Goal: Task Accomplishment & Management: Use online tool/utility

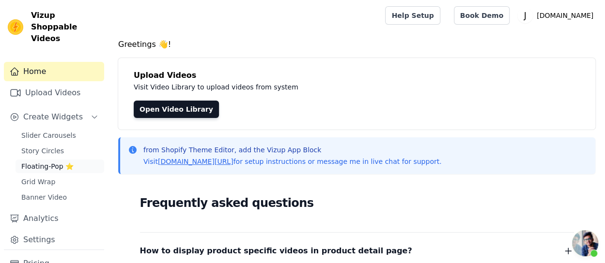
click at [52, 162] on span "Floating-Pop ⭐" at bounding box center [47, 167] width 52 height 10
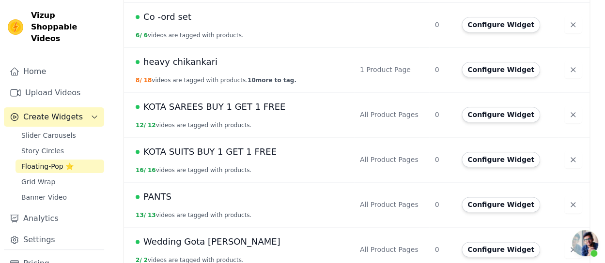
scroll to position [446, 0]
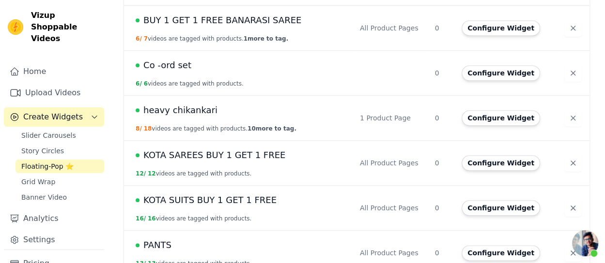
click at [171, 104] on span "heavy chikankari" at bounding box center [180, 111] width 74 height 14
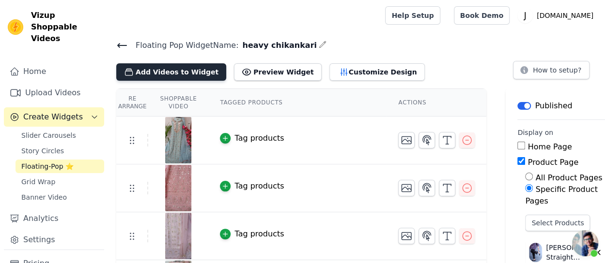
click at [184, 73] on button "Add Videos to Widget" at bounding box center [171, 71] width 110 height 17
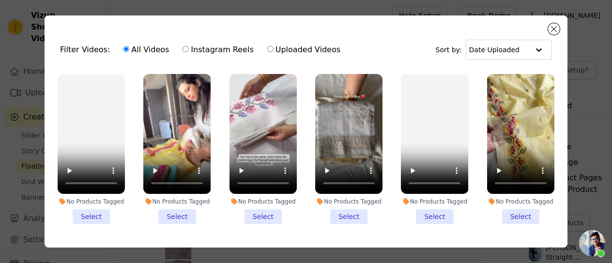
click at [174, 46] on div "All Videos Instagram Reels Uploaded Videos" at bounding box center [232, 50] width 228 height 22
click at [183, 50] on input "Instagram Reels" at bounding box center [186, 49] width 6 height 6
radio input "true"
click at [517, 47] on input "text" at bounding box center [499, 49] width 60 height 19
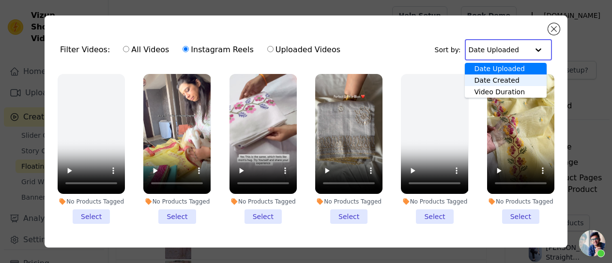
click at [512, 79] on div "Date Created" at bounding box center [506, 81] width 82 height 12
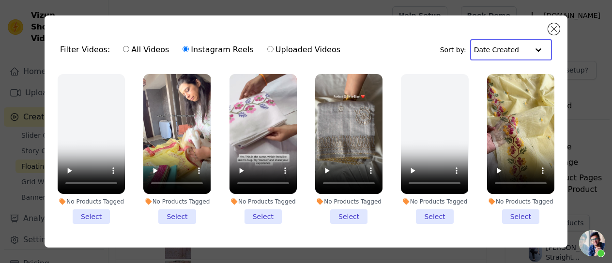
click at [513, 48] on input "text" at bounding box center [501, 49] width 55 height 19
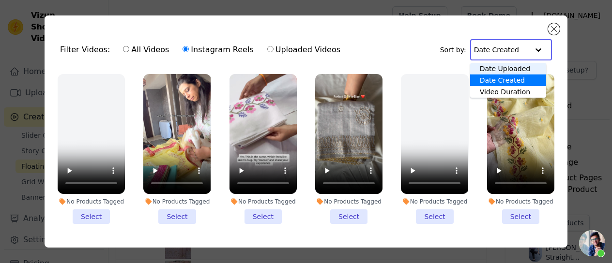
click at [512, 72] on div "Date Uploaded" at bounding box center [508, 69] width 76 height 12
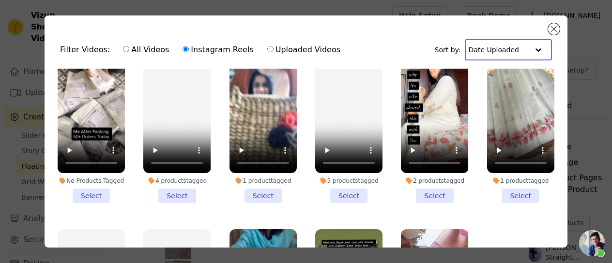
scroll to position [4402, 0]
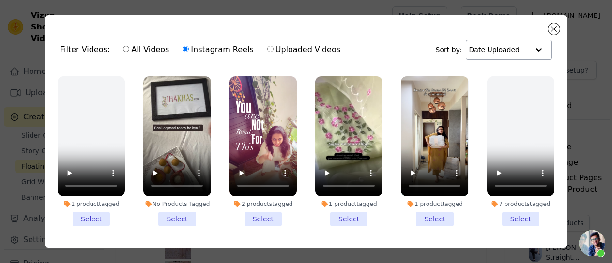
click at [557, 238] on div "Filter Videos: All Videos Instagram Reels Uploaded Videos Sort by: Date Uploade…" at bounding box center [306, 131] width 523 height 232
click at [273, 54] on label "Uploaded Videos" at bounding box center [304, 50] width 74 height 13
click at [273, 52] on input "Uploaded Videos" at bounding box center [270, 49] width 6 height 6
radio input "true"
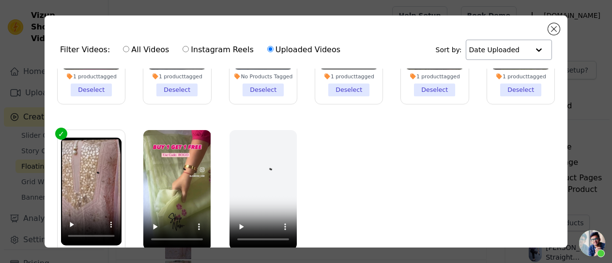
scroll to position [462, 0]
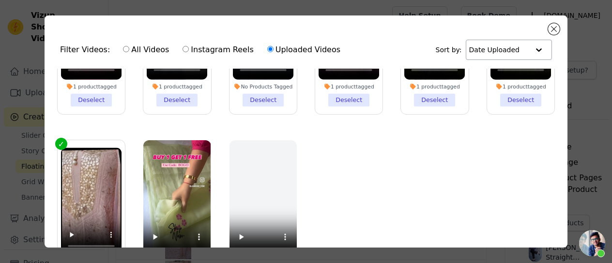
click at [267, 46] on label "Uploaded Videos" at bounding box center [304, 50] width 74 height 13
click at [267, 46] on input "Uploaded Videos" at bounding box center [270, 49] width 6 height 6
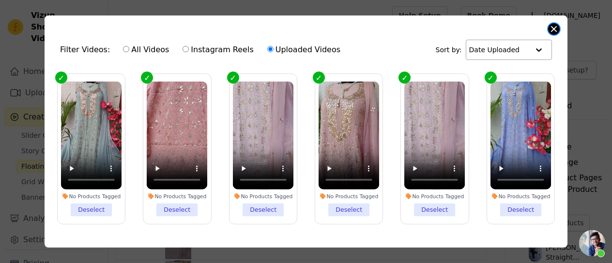
click at [550, 31] on button "Close modal" at bounding box center [554, 29] width 12 height 12
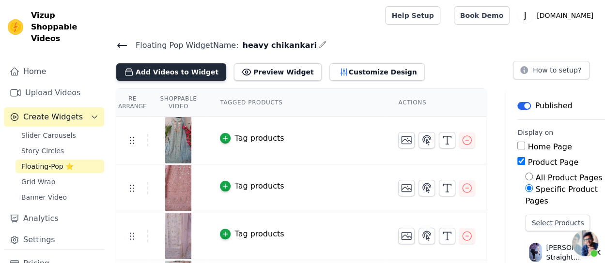
click at [130, 73] on icon "button" at bounding box center [129, 72] width 10 height 10
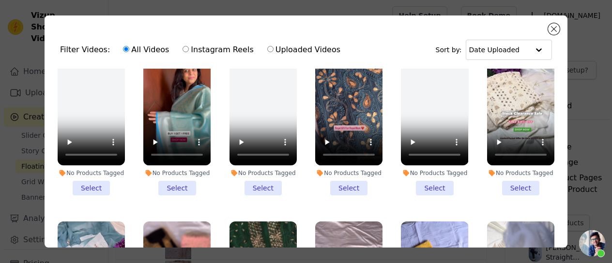
scroll to position [386, 0]
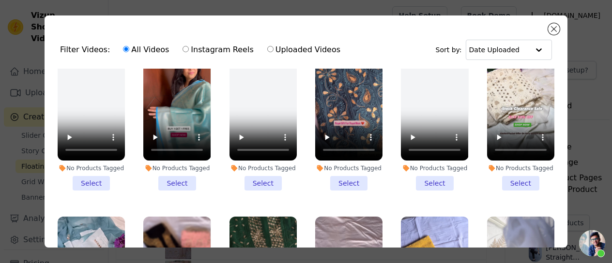
click at [337, 176] on li "No Products Tagged Select" at bounding box center [348, 116] width 67 height 150
click at [0, 0] on input "No Products Tagged Select" at bounding box center [0, 0] width 0 height 0
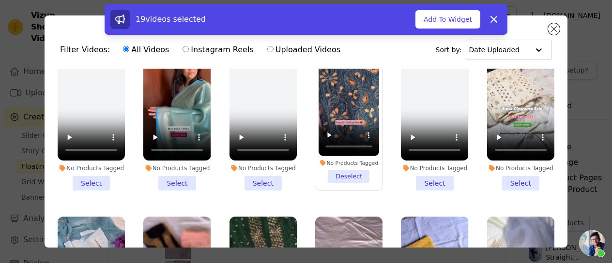
click at [506, 168] on li "No Products Tagged Select" at bounding box center [520, 116] width 67 height 150
click at [0, 0] on input "No Products Tagged Select" at bounding box center [0, 0] width 0 height 0
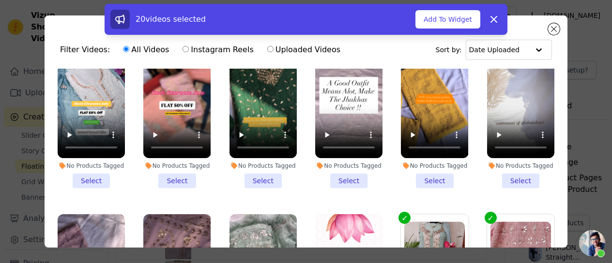
scroll to position [580, 0]
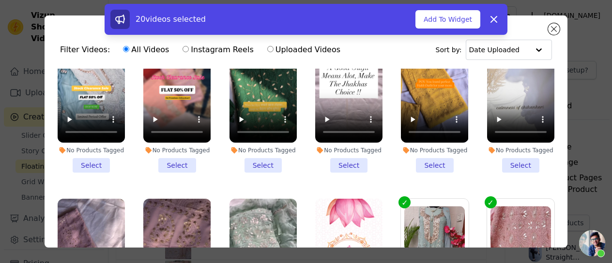
click at [94, 145] on li "No Products Tagged Select" at bounding box center [91, 98] width 67 height 150
click at [0, 0] on input "No Products Tagged Select" at bounding box center [0, 0] width 0 height 0
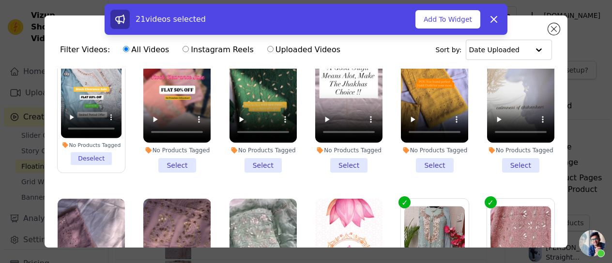
click at [179, 149] on li "No Products Tagged Select" at bounding box center [176, 98] width 67 height 150
click at [0, 0] on input "No Products Tagged Select" at bounding box center [0, 0] width 0 height 0
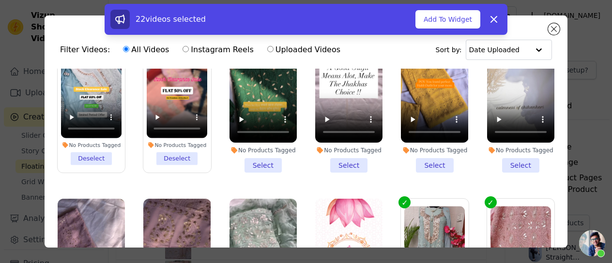
click at [256, 153] on li "No Products Tagged Select" at bounding box center [263, 98] width 67 height 150
click at [0, 0] on input "No Products Tagged Select" at bounding box center [0, 0] width 0 height 0
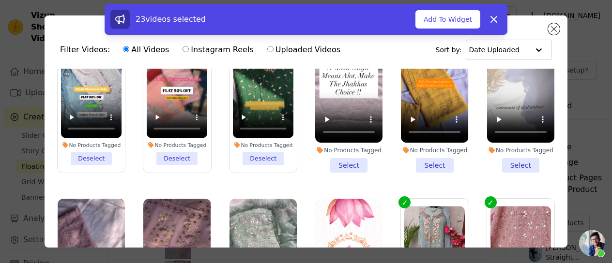
click at [342, 154] on li "No Products Tagged Select" at bounding box center [348, 98] width 67 height 150
click at [0, 0] on input "No Products Tagged Select" at bounding box center [0, 0] width 0 height 0
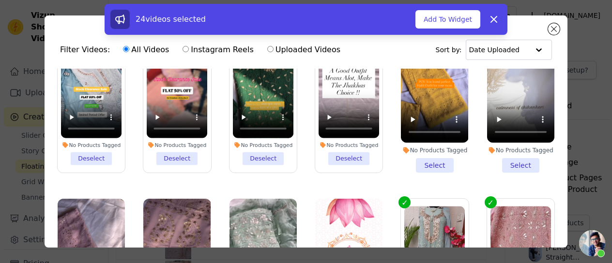
click at [422, 154] on li "No Products Tagged Select" at bounding box center [434, 98] width 67 height 150
click at [0, 0] on input "No Products Tagged Select" at bounding box center [0, 0] width 0 height 0
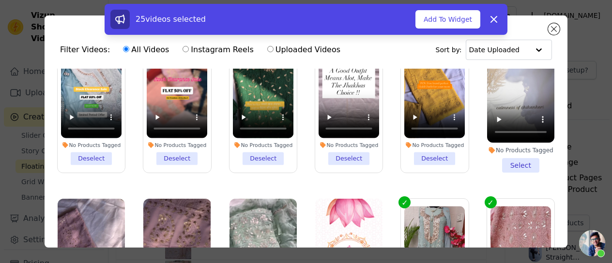
click at [504, 146] on li "No Products Tagged Select" at bounding box center [520, 98] width 67 height 150
click at [0, 0] on input "No Products Tagged Select" at bounding box center [0, 0] width 0 height 0
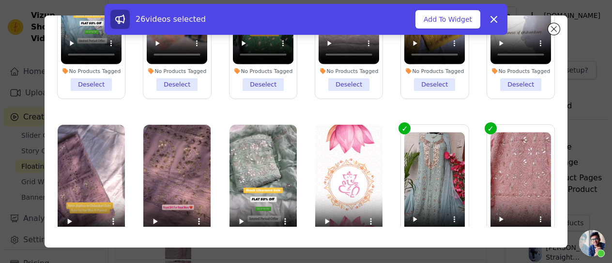
scroll to position [84, 0]
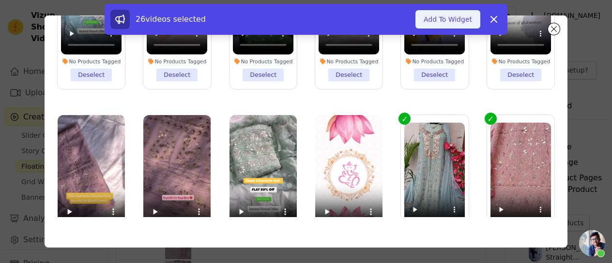
click at [453, 24] on button "Add To Widget" at bounding box center [448, 19] width 65 height 18
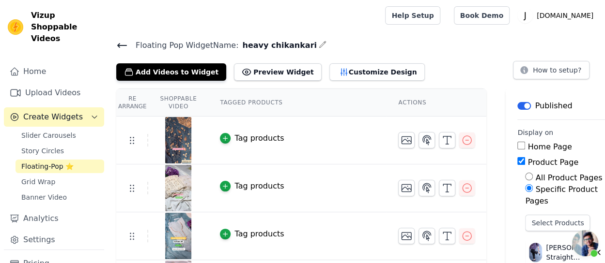
click at [262, 136] on div "Tag products" at bounding box center [258, 139] width 49 height 12
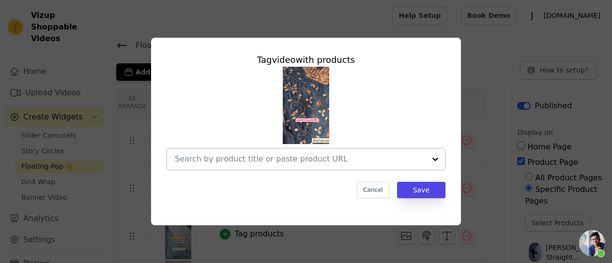
click at [285, 161] on input "text" at bounding box center [300, 160] width 251 height 12
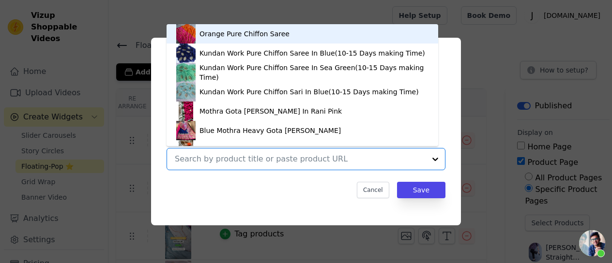
paste input "https://jhakhas.com/products/lavender-purple-lucknowi-chikankari-gota-patti-sal…"
type input "https://jhakhas.com/products/lavender-purple-lucknowi-chikankari-gota-patti-sal…"
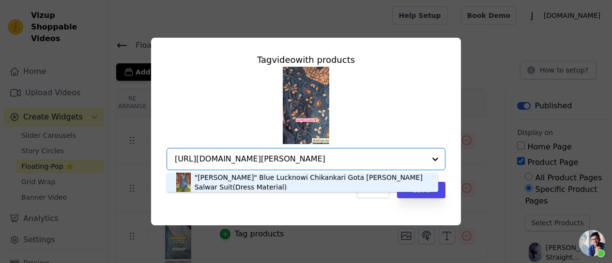
click at [276, 185] on div ""Neelam" Blue Lucknowi Chikankari Gota Patti Salwar Suit(Dress Material)" at bounding box center [312, 182] width 234 height 19
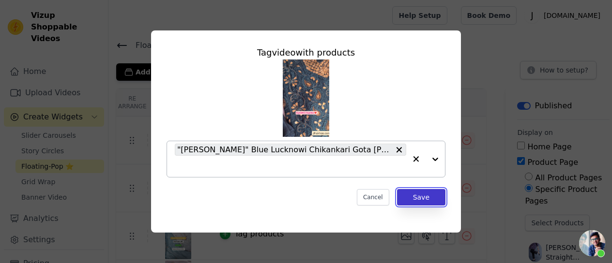
click at [422, 199] on button "Save" at bounding box center [421, 197] width 48 height 16
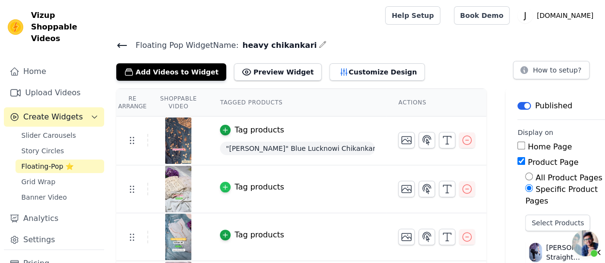
click at [222, 185] on icon "button" at bounding box center [225, 187] width 7 height 7
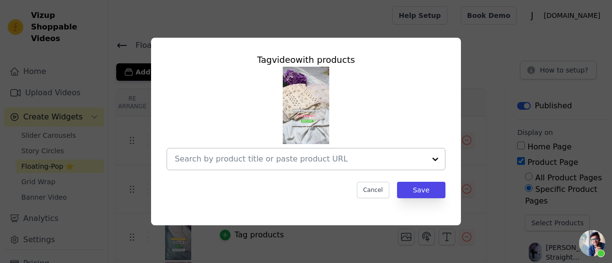
click at [278, 156] on input "text" at bounding box center [300, 160] width 251 height 12
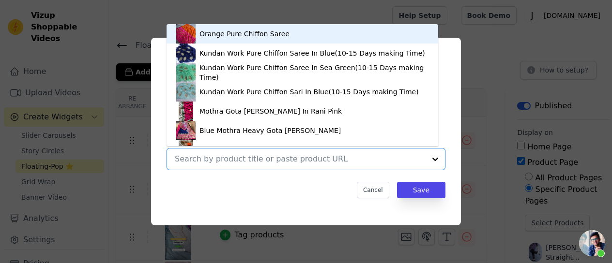
paste input "https://jhakhas.com/products/cream-heavy-chikankari-gota-salwar-suit"
type input "https://jhakhas.com/products/cream-heavy-chikankari-gota-salwar-suit"
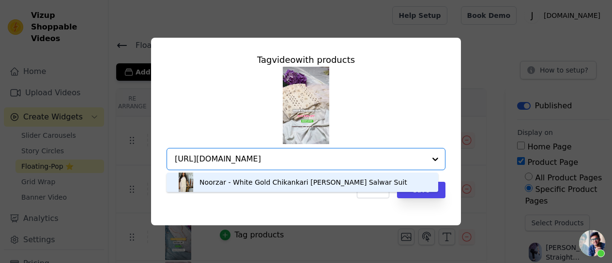
click at [324, 173] on div "Noorzar - White Gold Chikankari Georgette Gota Salwar Suit" at bounding box center [302, 182] width 252 height 19
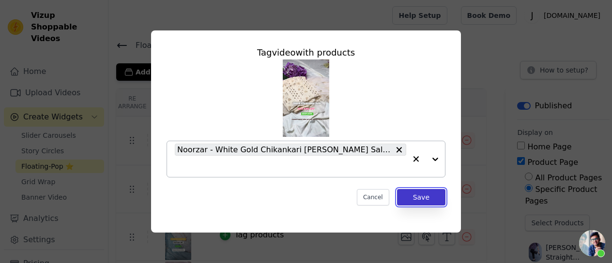
click at [426, 201] on button "Save" at bounding box center [421, 197] width 48 height 16
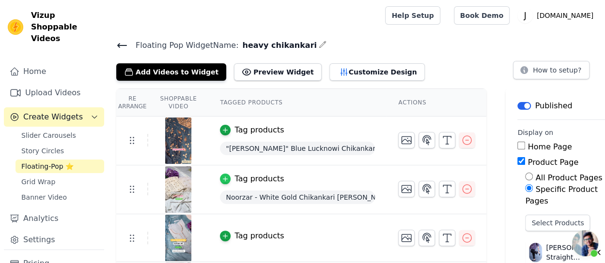
click at [223, 178] on icon "button" at bounding box center [225, 179] width 4 height 4
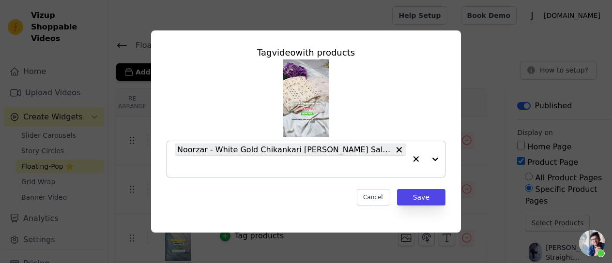
click at [229, 165] on input "text" at bounding box center [291, 167] width 232 height 12
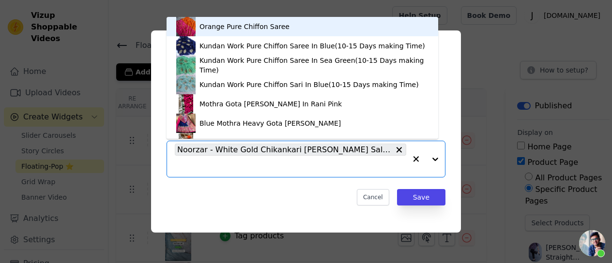
paste input "https://jhakhas.com/products/grey-chikankari-gota-salwar-suit"
type input "https://jhakhas.com/products/grey-chikankari-gota-salwar-suit"
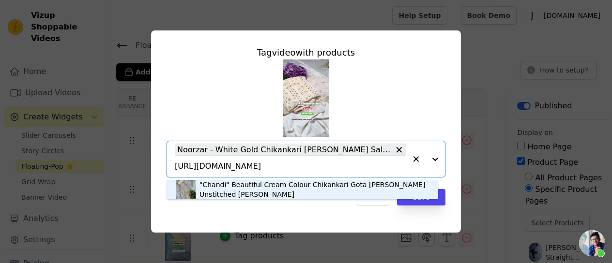
click at [221, 189] on div ""Chandi" Beautiful Cream Colour Chikankari Gota Patti Unstitched Salwar Kameez" at bounding box center [314, 189] width 229 height 19
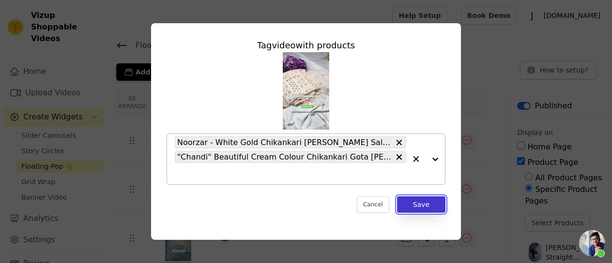
click at [424, 210] on button "Save" at bounding box center [421, 205] width 48 height 16
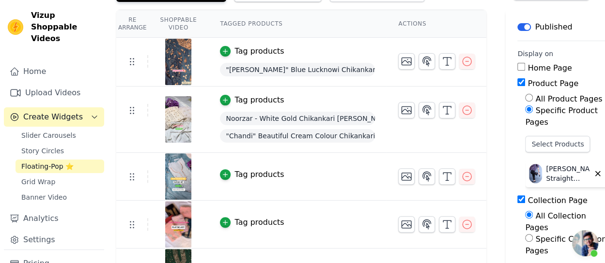
scroll to position [81, 0]
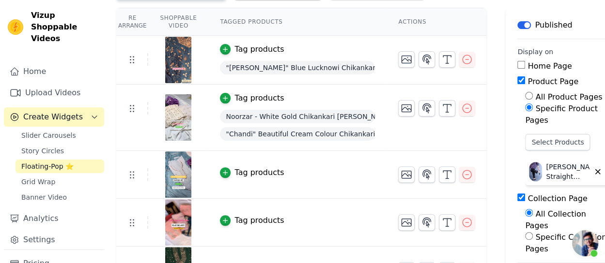
click at [181, 164] on img at bounding box center [178, 175] width 27 height 46
click at [401, 169] on icon "button" at bounding box center [407, 175] width 12 height 12
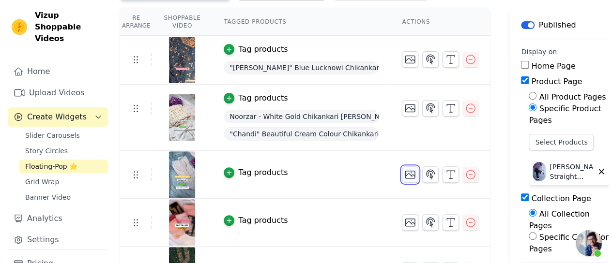
scroll to position [0, 0]
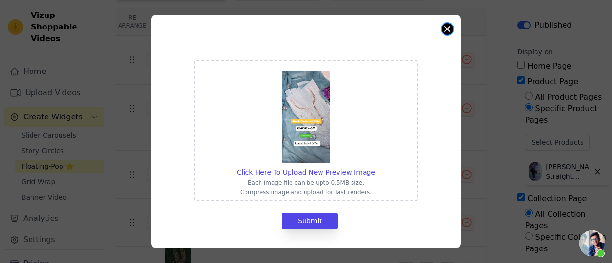
click at [446, 30] on button "Close modal" at bounding box center [448, 29] width 12 height 12
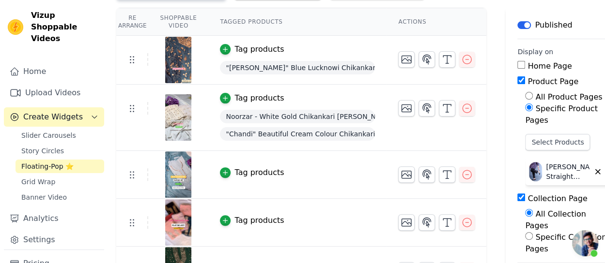
scroll to position [166, 0]
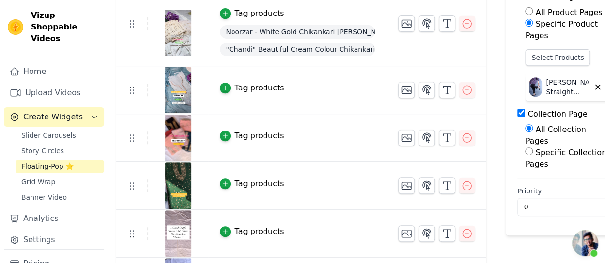
click at [227, 133] on button "Tag products" at bounding box center [252, 136] width 64 height 12
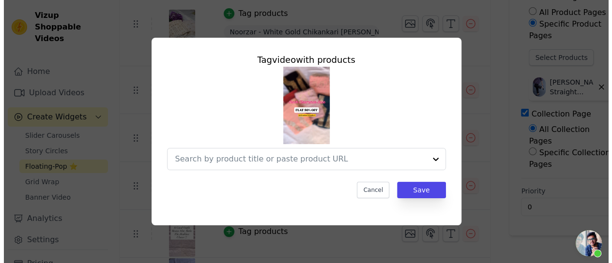
scroll to position [0, 0]
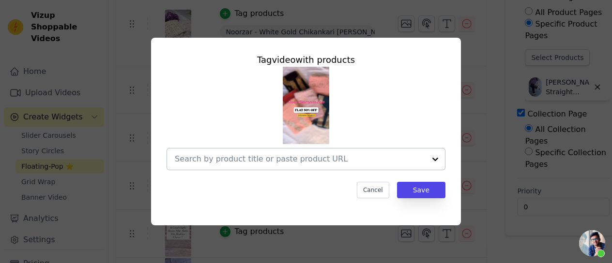
click at [311, 155] on input "text" at bounding box center [300, 160] width 251 height 12
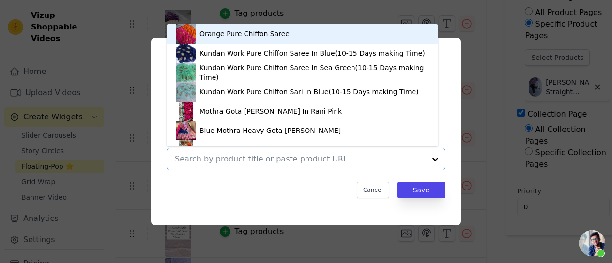
paste input "https://jhakhas.com/products/lavender-purple-lucknowi-chikankari-gota-patti-sal…"
type input "https://jhakhas.com/products/lavender-purple-lucknowi-chikankari-gota-patti-sal…"
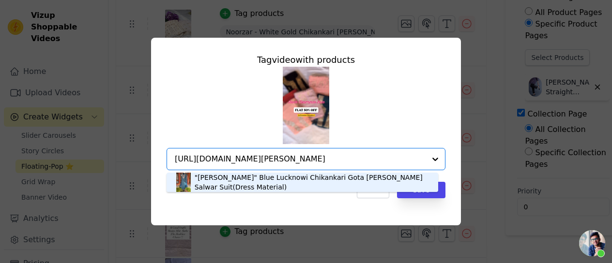
click at [303, 180] on div ""Neelam" Blue Lucknowi Chikankari Gota Patti Salwar Suit(Dress Material)" at bounding box center [312, 182] width 234 height 19
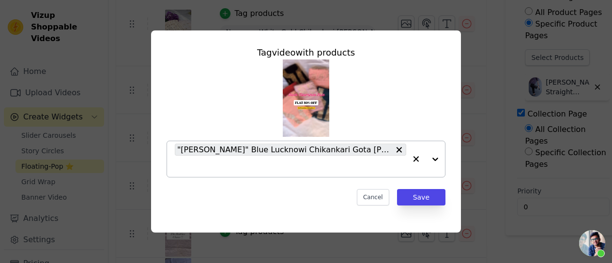
click at [301, 160] on div ""Neelam" Blue Lucknowi Chikankari Gota Patti Salwar Suit(Dress Material)" at bounding box center [291, 159] width 232 height 36
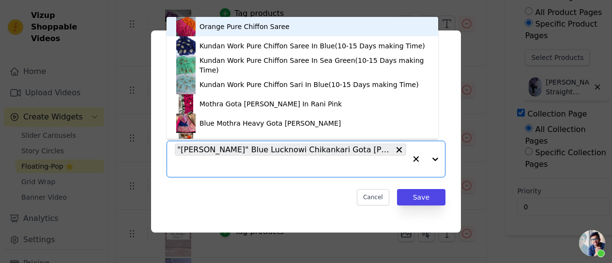
paste input "https://jhakhas.com/products/rama-green-lucknowi-chikankari-gota-patti-salwar-s…"
type input "https://jhakhas.com/products/rama-green-lucknowi-chikankari-gota-patti-salwar-s…"
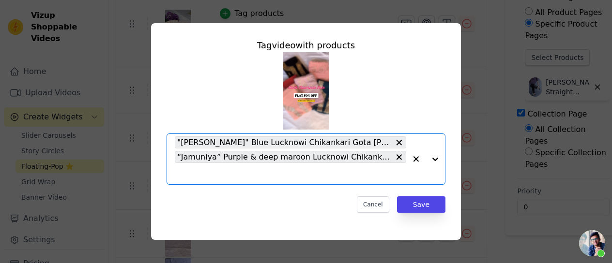
paste input "https://jhakhas.com/products/copy-orange-peach-lucknowi-chikankari-gota-patti-s…"
type input "https://jhakhas.com/products/copy-orange-peach-lucknowi-chikankari-gota-patti-s…"
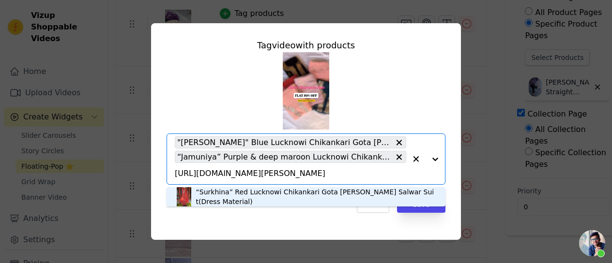
click at [281, 200] on div "“Surkhina” Red Lucknowi Chikankari Gota Patti Salwar Suit(Dress Material)" at bounding box center [316, 196] width 240 height 19
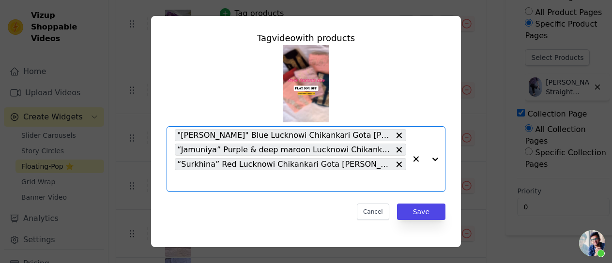
paste input "https://jhakhas.com/products/copy-pink-lucknowi-chikankari-gota-patti-salwar-su…"
type input "https://jhakhas.com/products/copy-pink-lucknowi-chikankari-gota-patti-salwar-su…"
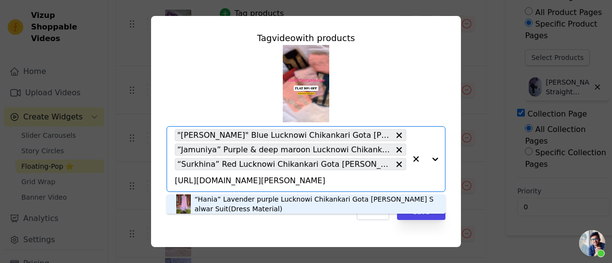
click at [242, 206] on div "“Hania” Lavender purple Lucknowi Chikankari Gota Patti Salwar Suit(Dress Materi…" at bounding box center [315, 204] width 241 height 19
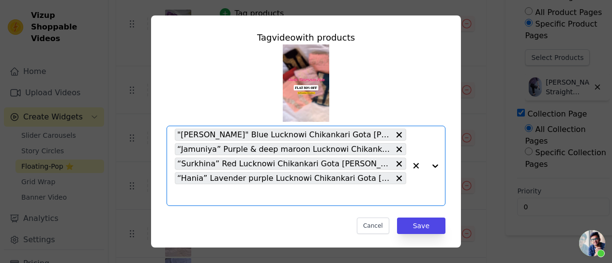
scroll to position [0, 0]
paste input "https://jhakhas.com/products/shop-pink-chikankari-gota-salwar-suit"
type input "https://jhakhas.com/products/shop-pink-chikankari-gota-salwar-suit"
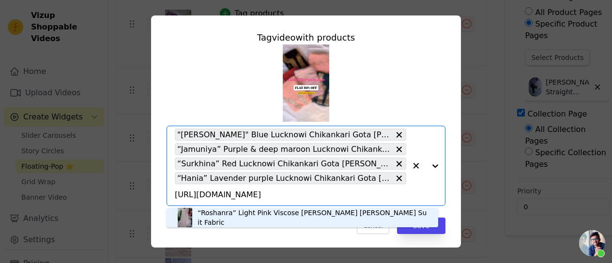
click at [399, 221] on div "“Roshanra” Light Pink Viscose Georgette Chinkari Gota Patti Salwar Suit Fabric" at bounding box center [313, 217] width 231 height 19
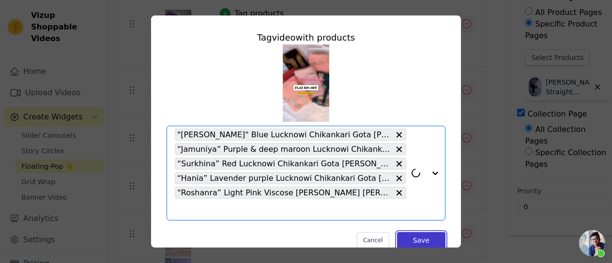
click at [417, 240] on button "Save" at bounding box center [421, 240] width 48 height 16
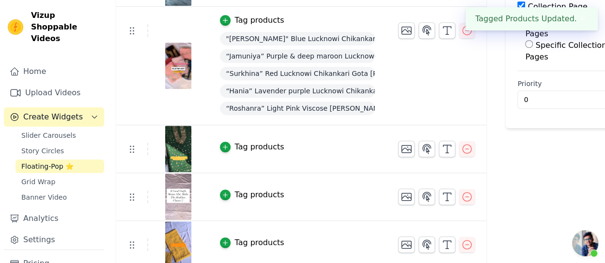
scroll to position [275, 0]
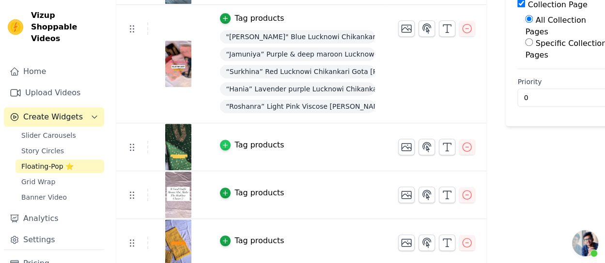
click at [222, 143] on icon "button" at bounding box center [225, 145] width 7 height 7
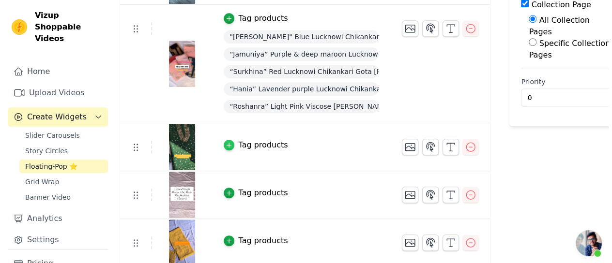
scroll to position [0, 0]
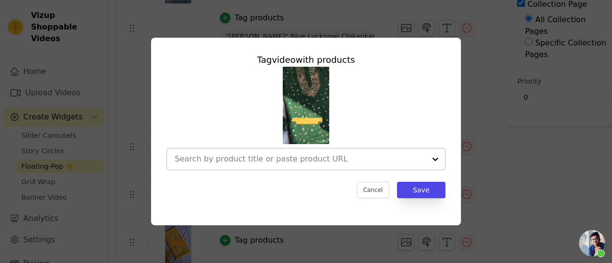
click at [281, 162] on input "text" at bounding box center [300, 160] width 251 height 12
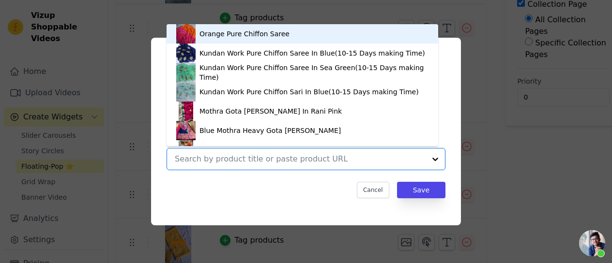
paste input "https://jhakhas.com/products/copy-orange-peach-lucknowi-chikankari-gota-patti-s…"
type input "https://jhakhas.com/products/copy-orange-peach-lucknowi-chikankari-gota-patti-s…"
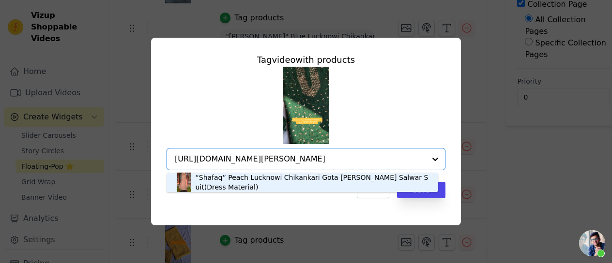
click at [273, 181] on div "“Shafaq” Peach Lucknowi Chikankari Gota Patti Salwar Suit(Dress Material)" at bounding box center [312, 182] width 233 height 19
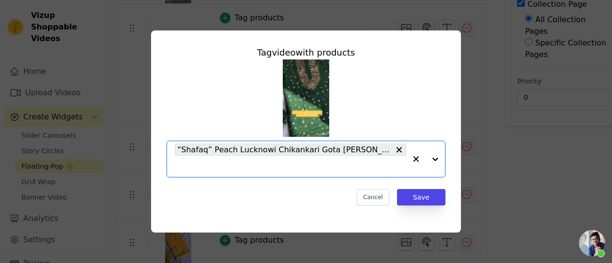
scroll to position [0, 0]
paste input "https://jhakhas.com/products/peach-lucknowi-chikankari-gota-patti-salwar-suitun…"
type input "https://jhakhas.com/products/peach-lucknowi-chikankari-gota-patti-salwar-suitun…"
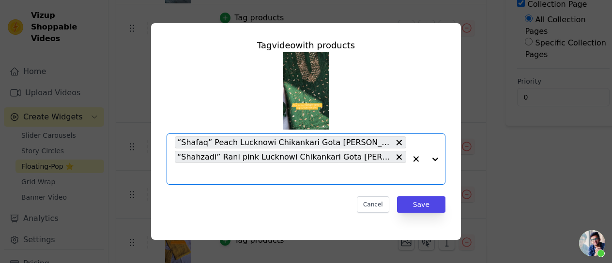
paste input "https://jhakhas.com/products/copy-mauve-pink-lucknowi-chikankari-gota-patti-sal…"
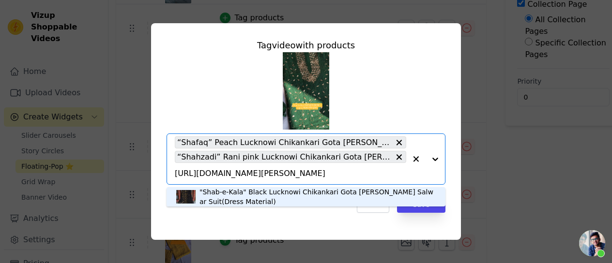
type input "https://jhakhas.com/products/copy-mauve-pink-lucknowi-chikankari-gota-patti-sal…"
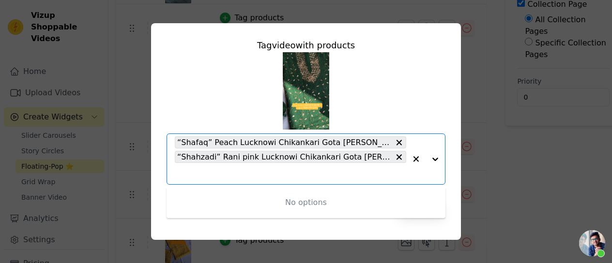
scroll to position [0, 0]
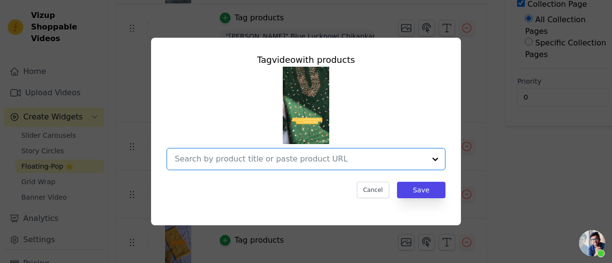
click at [280, 164] on input "text" at bounding box center [300, 160] width 251 height 12
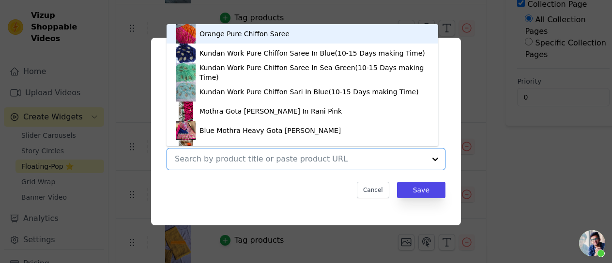
paste input "https://jhakhas.com/products/green-lucknowi-chikankari-gota-patti-salwar-suitdr…"
type input "https://jhakhas.com/products/green-lucknowi-chikankari-gota-patti-salwar-suitdr…"
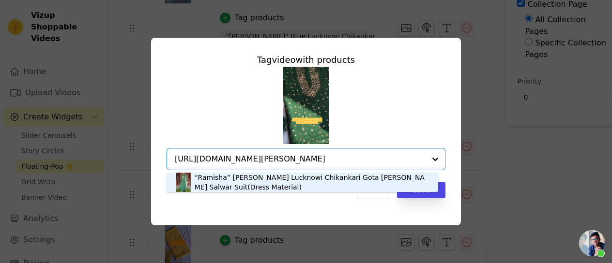
click at [275, 182] on div "“Ramisha” Rama Green Lucknowi Chikankari Gota Patti Salwar Suit(Dress Material)" at bounding box center [312, 182] width 234 height 19
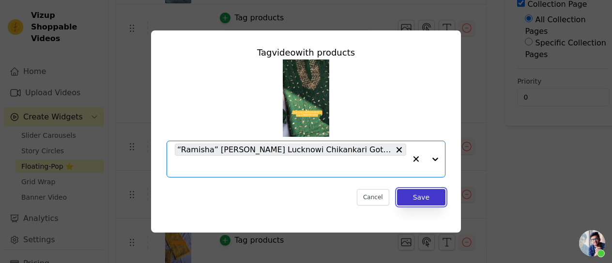
click at [418, 201] on button "Save" at bounding box center [421, 197] width 48 height 16
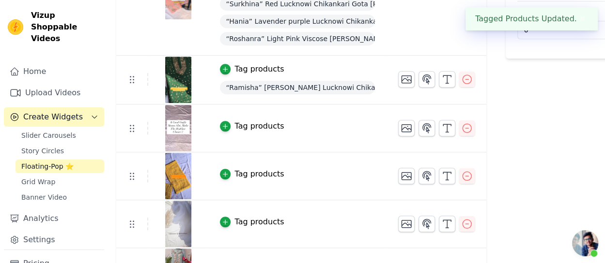
scroll to position [349, 0]
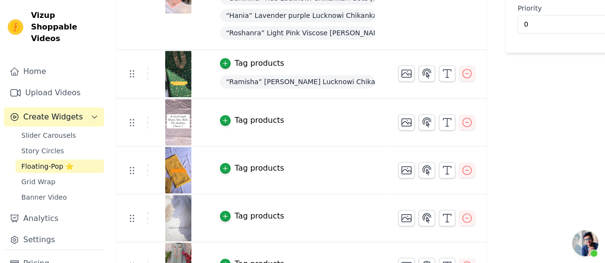
click at [262, 168] on div "Tag products" at bounding box center [258, 169] width 49 height 12
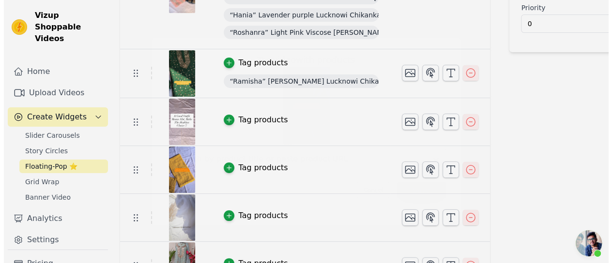
scroll to position [0, 0]
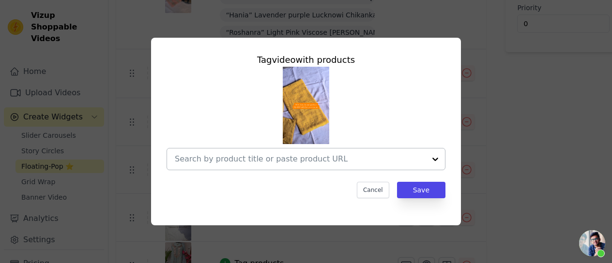
click at [315, 163] on input "text" at bounding box center [300, 160] width 251 height 12
paste input "https://jhakhas.com/products/copy-rama-green-lucknowi-chikankari-gota-patti-sal…"
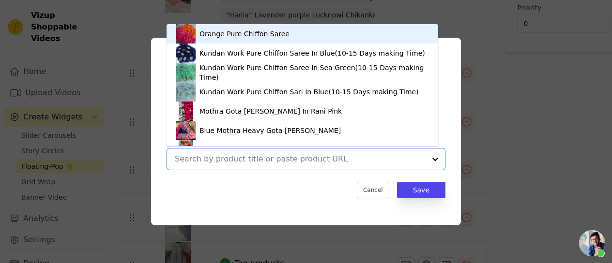
type input "https://jhakhas.com/products/copy-rama-green-lucknowi-chikankari-gota-patti-sal…"
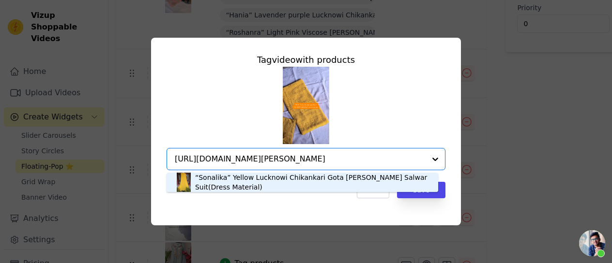
click at [302, 175] on div "“Sonalika” Yellow Lucknowi Chikankari Gota Patti Salwar Suit(Dress Material)" at bounding box center [311, 182] width 233 height 19
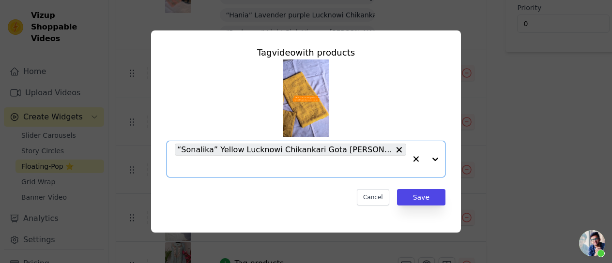
scroll to position [0, 0]
click at [422, 196] on button "Save" at bounding box center [421, 197] width 48 height 16
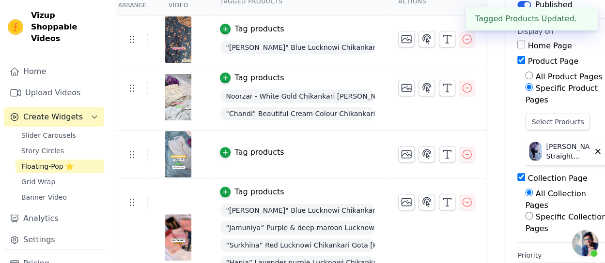
scroll to position [349, 0]
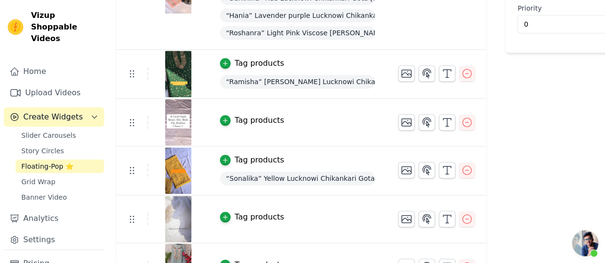
click at [234, 217] on div "Tag products" at bounding box center [258, 218] width 49 height 12
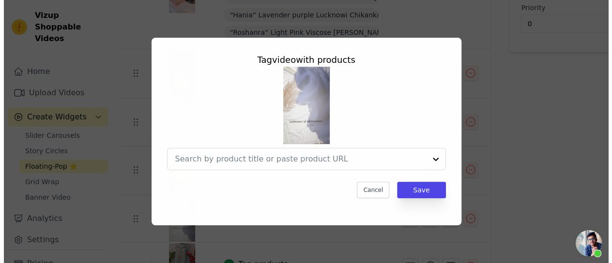
scroll to position [0, 0]
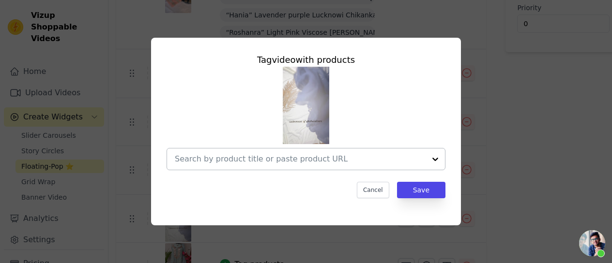
click at [289, 163] on input "text" at bounding box center [300, 160] width 251 height 12
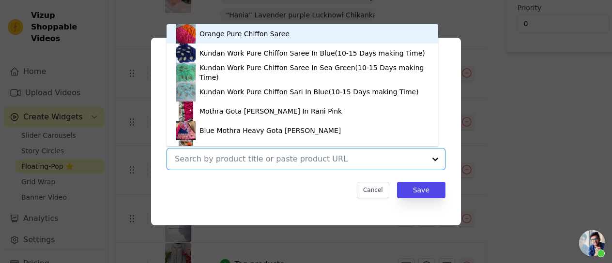
paste input "https://jhakhas.com/products/heavy-chikankari-gota-salwar-suit-in-yellow-copy-1"
type input "https://jhakhas.com/products/heavy-chikankari-gota-salwar-suit-in-yellow-copy-1"
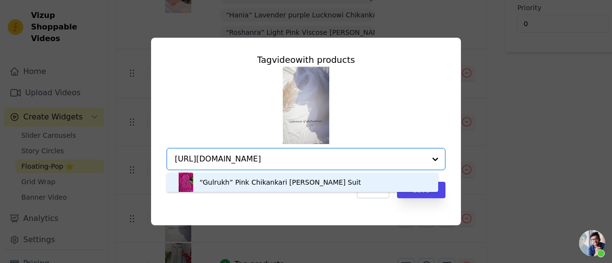
click at [307, 178] on div "“Gulrukh” Pink Chikankari Georgette Gota Salwar Suit" at bounding box center [280, 183] width 161 height 10
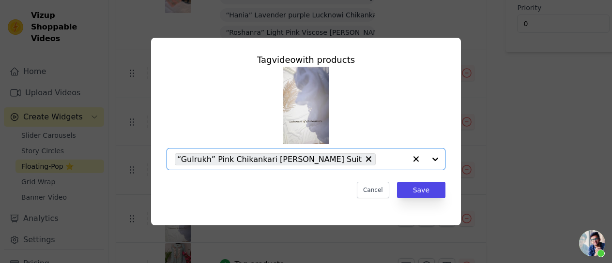
paste input "https://jhakhas.com/products/chikankari-mukaish-work-salwar-suit-in-peach"
type input "https://jhakhas.com/products/chikankari-mukaish-work-salwar-suit-in-peach"
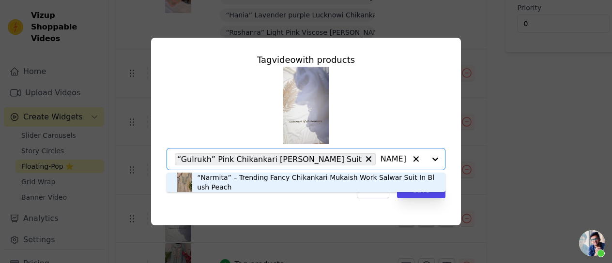
click at [379, 183] on div "“Narmita” – Trending Fancy Chikankari Mukaish Work Salwar Suit In Blush Peach" at bounding box center [316, 182] width 239 height 19
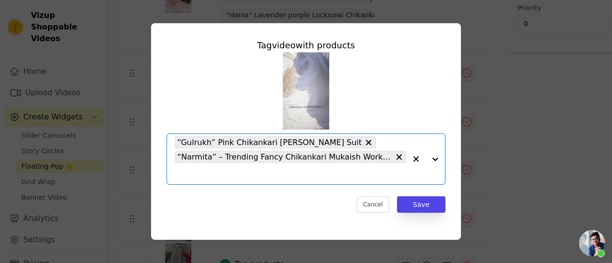
paste input "https://jhakhas.com/products/heavy-chikankari-gota-salwar-suit-in-skyblue"
type input "https://jhakhas.com/products/heavy-chikankari-gota-salwar-suit-in-skyblue"
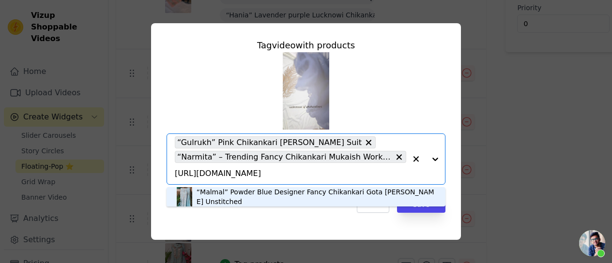
click at [316, 197] on div "“Malmal” Powder Blue Designer Fancy Chikankari Gota Patti Salwar Kameez Unstitc…" at bounding box center [316, 196] width 239 height 19
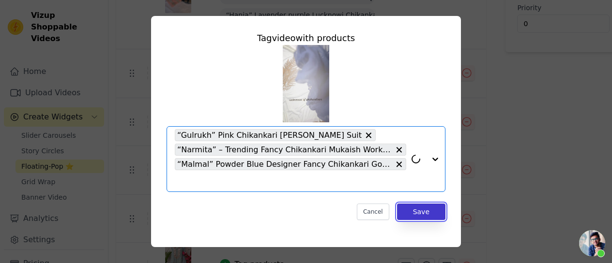
click at [434, 210] on button "Save" at bounding box center [421, 212] width 48 height 16
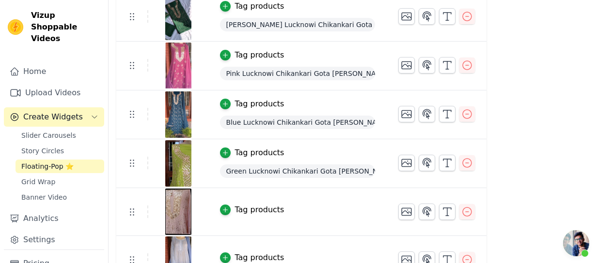
scroll to position [1230, 0]
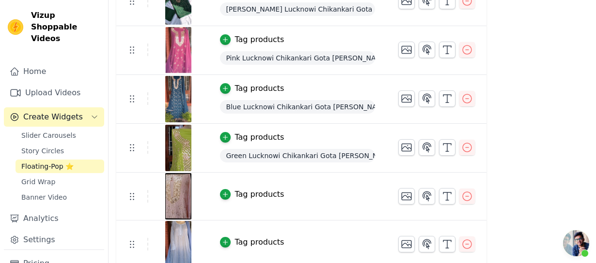
click at [247, 237] on div "Tag products" at bounding box center [258, 243] width 49 height 12
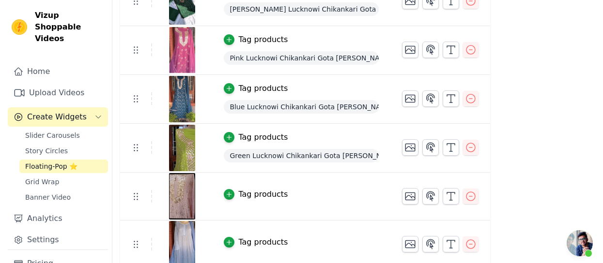
scroll to position [0, 0]
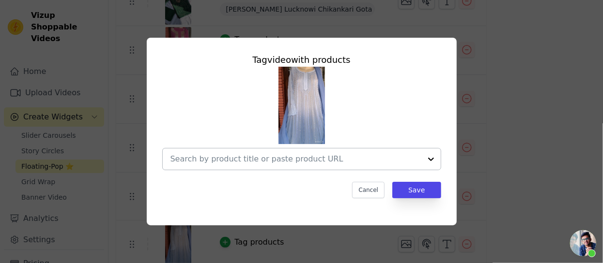
click at [231, 161] on input "text" at bounding box center [295, 160] width 251 height 12
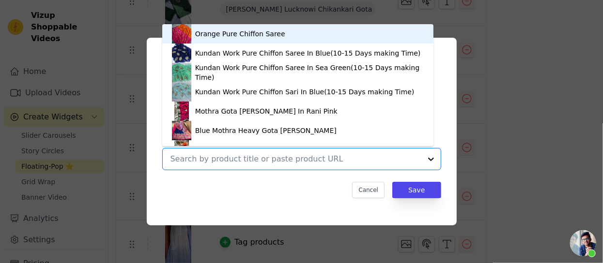
paste input "https://jhakhas.com/products/copy-mauve-pink-lucknowi-chikankari-gota-patti-sal…"
type input "https://jhakhas.com/products/copy-mauve-pink-lucknowi-chikankari-gota-patti-sal…"
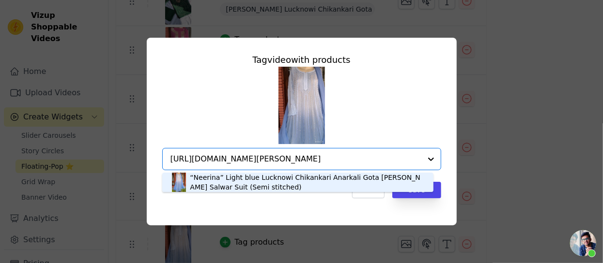
click at [238, 183] on div "“Neerina” Light blue Lucknowi Chikankari Anarkali Gota Patti Salwar Suit (Semi …" at bounding box center [307, 182] width 234 height 19
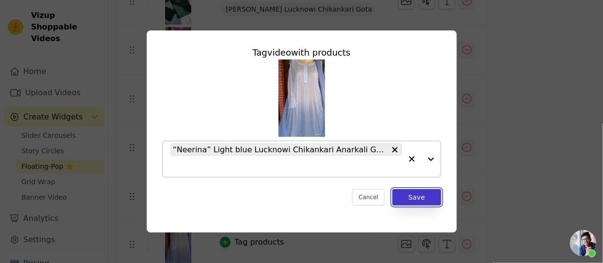
click at [424, 194] on button "Save" at bounding box center [416, 197] width 48 height 16
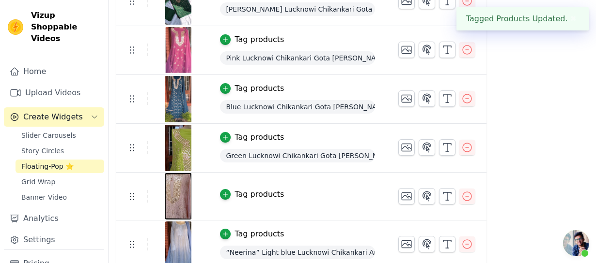
scroll to position [1231, 0]
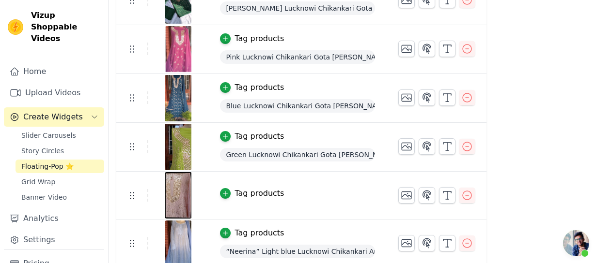
click at [234, 188] on div "Tag products" at bounding box center [258, 194] width 49 height 12
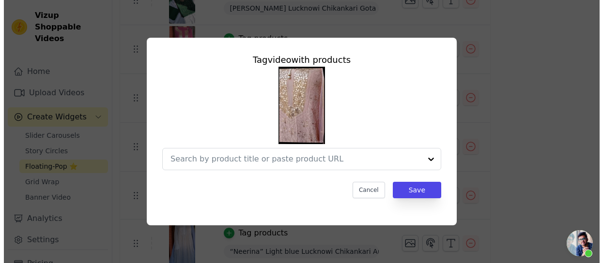
scroll to position [0, 0]
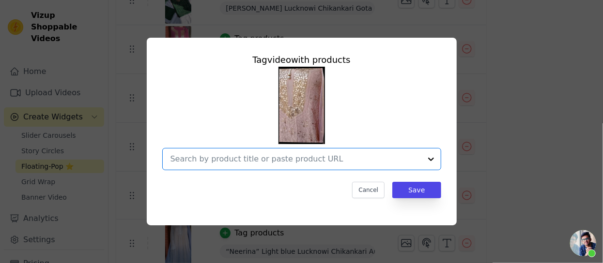
click at [230, 162] on input "text" at bounding box center [295, 160] width 251 height 12
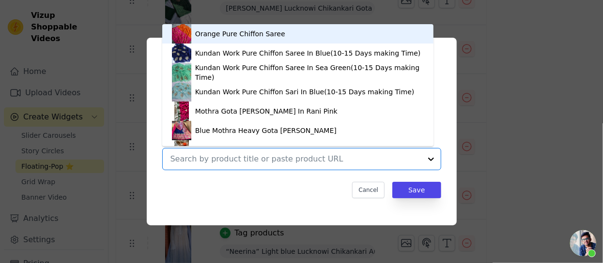
paste input "https://jhakhas.com/products/georgette-chikankai-gota-salwar-suit"
type input "https://jhakhas.com/products/georgette-chikankai-gota-salwar-suit"
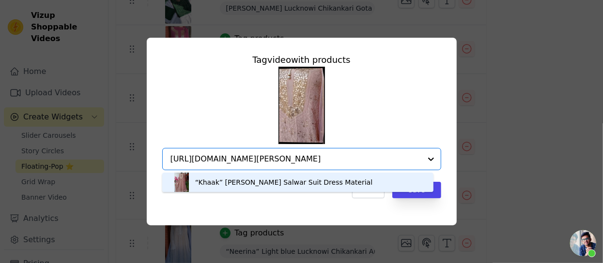
click at [264, 186] on div "“Khaak” Dark Brown Georgette Chinkari Gota Salwar Suit Dress Material" at bounding box center [284, 183] width 178 height 10
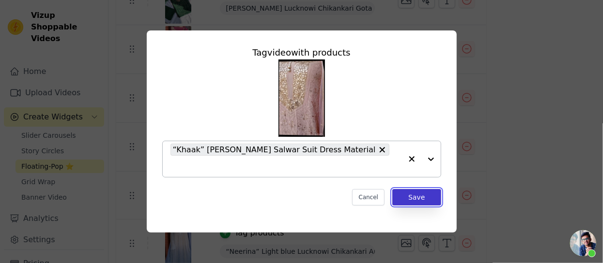
click at [425, 200] on button "Save" at bounding box center [416, 197] width 48 height 16
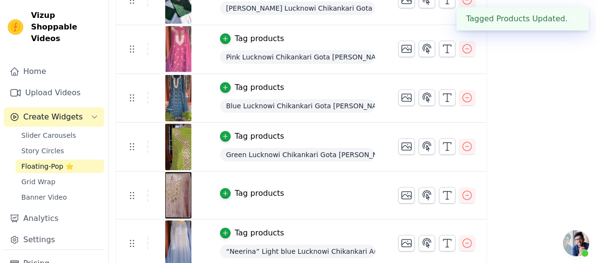
scroll to position [1231, 0]
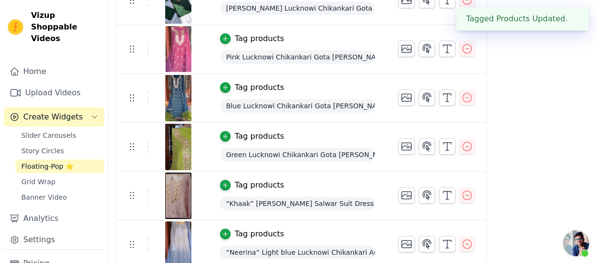
drag, startPoint x: 595, startPoint y: 232, endPoint x: 594, endPoint y: 195, distance: 37.3
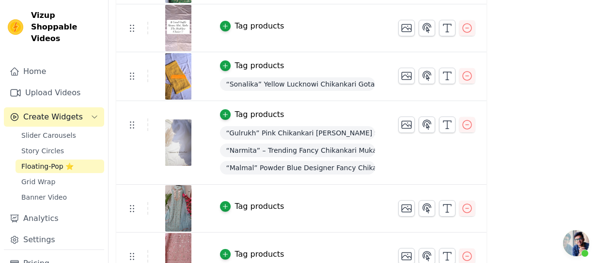
scroll to position [498, 0]
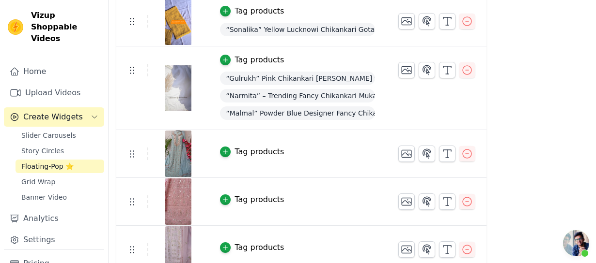
click at [185, 154] on img at bounding box center [178, 154] width 27 height 46
click at [173, 142] on img at bounding box center [178, 154] width 27 height 46
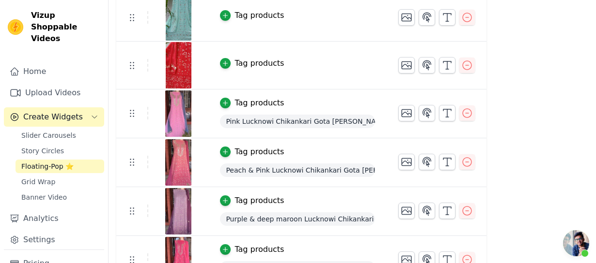
scroll to position [916, 0]
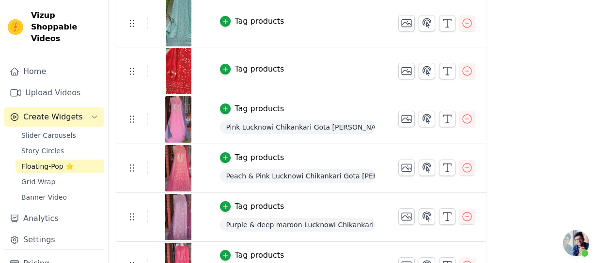
click at [177, 72] on img at bounding box center [178, 71] width 27 height 46
click at [136, 68] on icon at bounding box center [132, 71] width 12 height 12
click at [235, 67] on div "Tag products" at bounding box center [258, 69] width 49 height 12
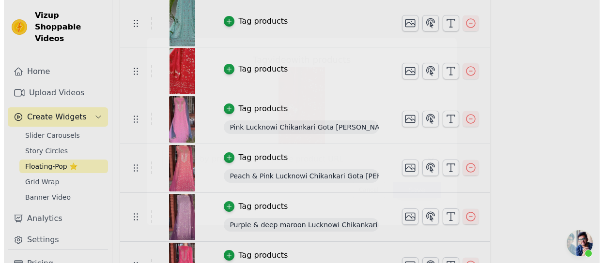
scroll to position [0, 0]
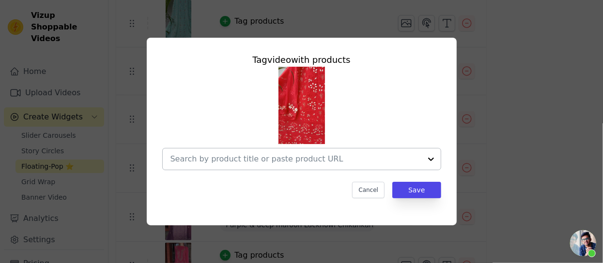
click at [335, 162] on input "text" at bounding box center [295, 160] width 251 height 12
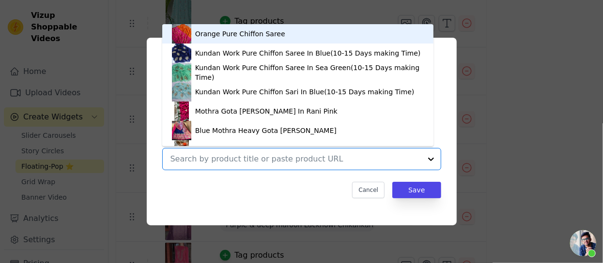
paste input "https://jhakhas.com/products/karwachauth-red-chikankari-gota-salwar-suit"
type input "https://jhakhas.com/products/karwachauth-red-chikankari-gota-salwar-suit"
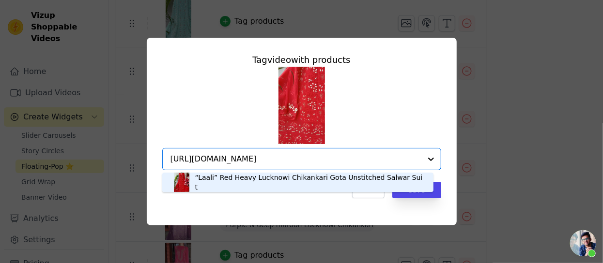
click at [397, 189] on div "“Laali” Red Heavy Lucknowi Chikankari Gota Unstitched Salwar Suit" at bounding box center [298, 182] width 252 height 19
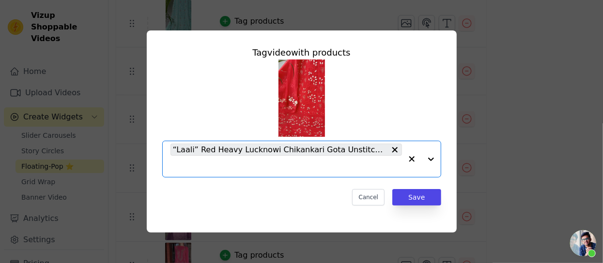
scroll to position [0, 0]
click at [419, 198] on button "Save" at bounding box center [416, 197] width 48 height 16
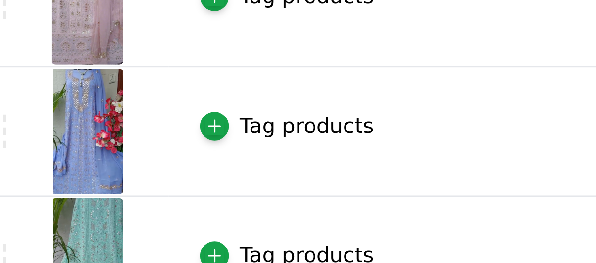
scroll to position [822, 0]
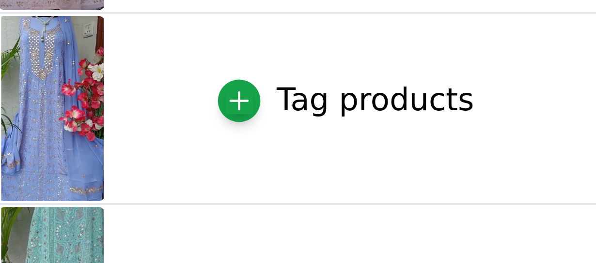
click at [222, 110] on div "button" at bounding box center [225, 115] width 11 height 11
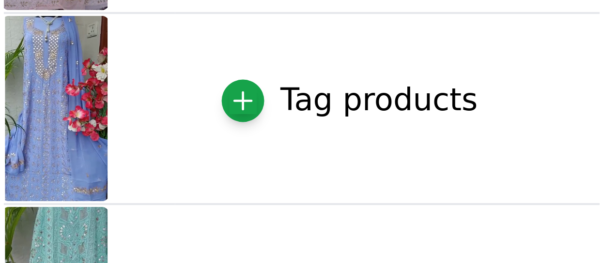
scroll to position [0, 0]
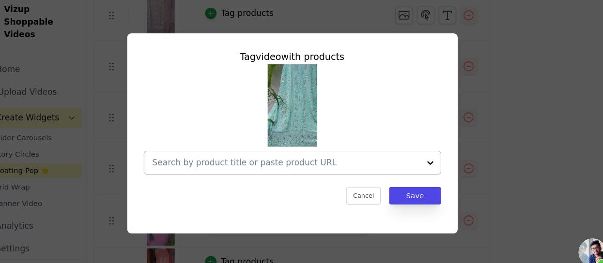
click at [360, 162] on input "text" at bounding box center [295, 160] width 251 height 12
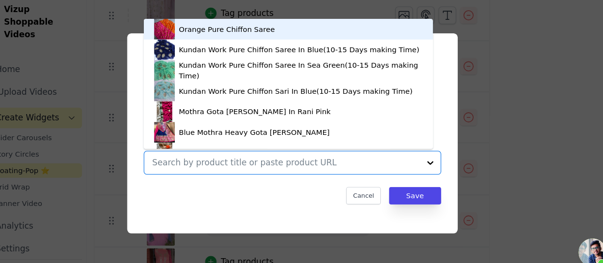
paste input "https://jhakhas.com/products/shop-blue-chikankari-gota-salwar-suit"
type input "https://jhakhas.com/products/shop-blue-chikankari-gota-salwar-suit"
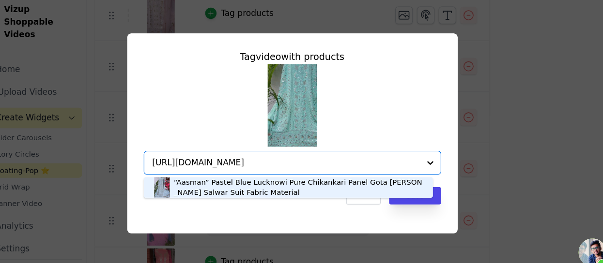
click at [341, 185] on div "“Aasman” Pastel Blue Lucknowi Pure Chikankari Panel Gota Patti Salwar Suit Fabr…" at bounding box center [306, 182] width 233 height 19
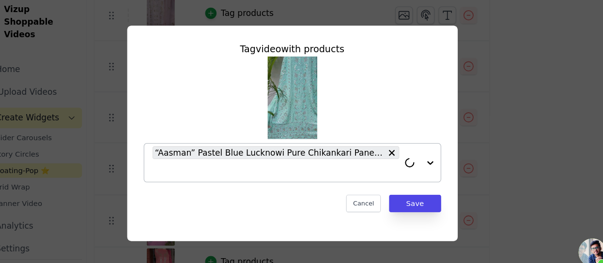
click at [429, 205] on div "Tag video with products “Aasman” Pastel Blue Lucknowi Pure Chikankari Panel Got…" at bounding box center [302, 125] width 294 height 175
click at [425, 197] on button "Save" at bounding box center [416, 197] width 48 height 16
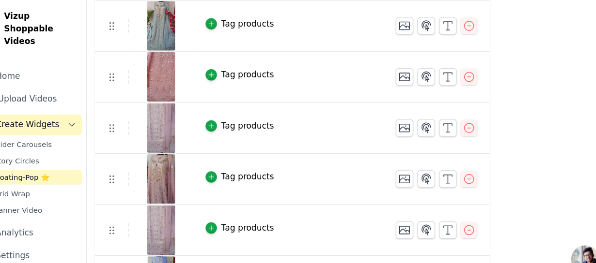
scroll to position [616, 0]
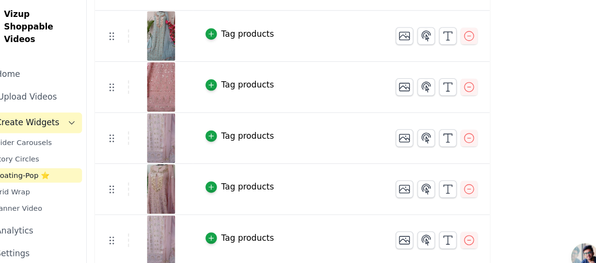
click at [239, 31] on div "Tag products" at bounding box center [258, 34] width 49 height 12
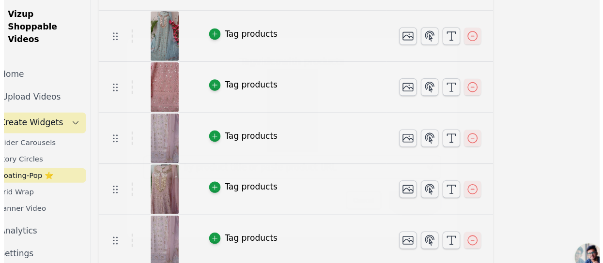
scroll to position [0, 0]
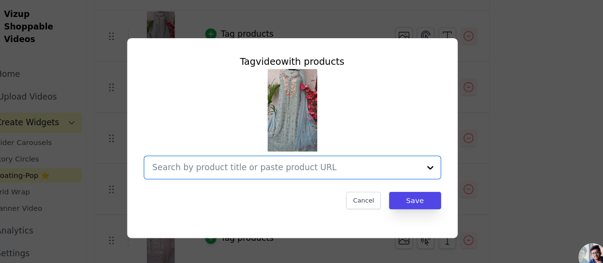
click at [261, 161] on input "text" at bounding box center [295, 160] width 251 height 12
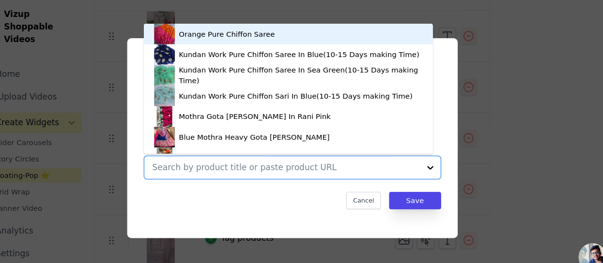
paste input "https://jhakhas.com/products/ice-green-chikankari-gota-salwar-suit"
type input "https://jhakhas.com/products/ice-green-chikankari-gota-salwar-suit"
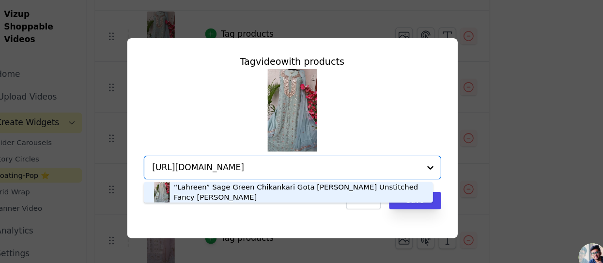
click at [331, 179] on div "“Lahreen” Sage Green Chikankari Gota Patti Unstitched Fancy Salwar Kameez" at bounding box center [306, 182] width 233 height 19
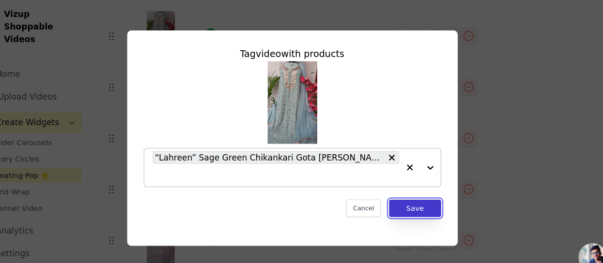
click at [422, 197] on button "Save" at bounding box center [416, 197] width 48 height 16
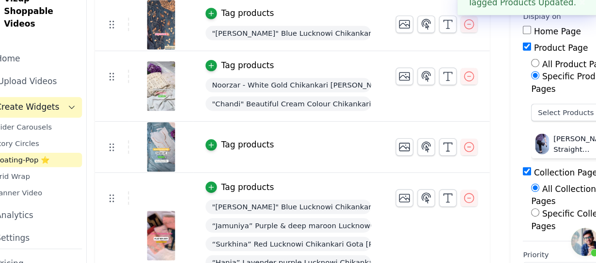
scroll to position [602, 0]
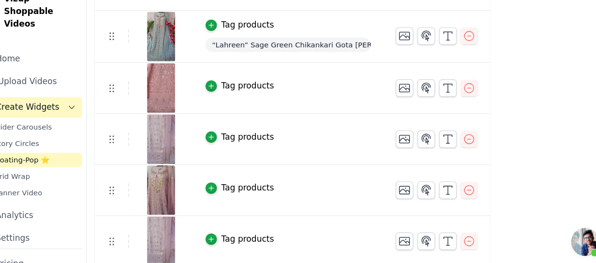
click at [263, 94] on div "Tag products" at bounding box center [258, 98] width 49 height 12
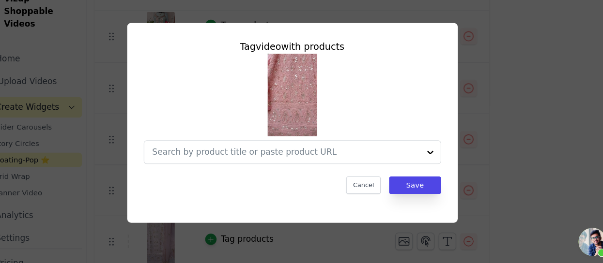
scroll to position [0, 0]
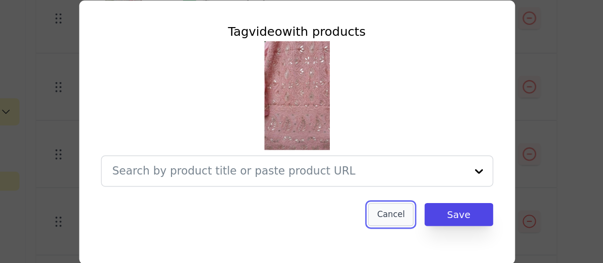
click at [368, 192] on button "Cancel" at bounding box center [368, 190] width 32 height 16
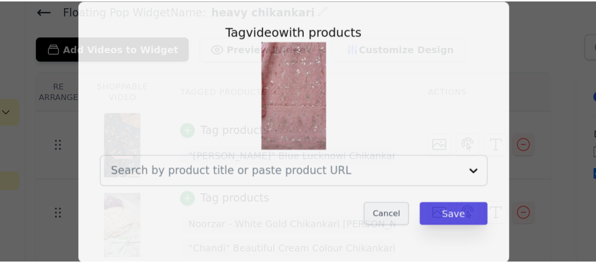
scroll to position [602, 0]
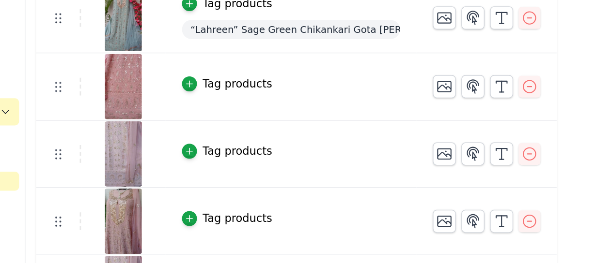
click at [247, 191] on div "Tag products" at bounding box center [258, 193] width 49 height 12
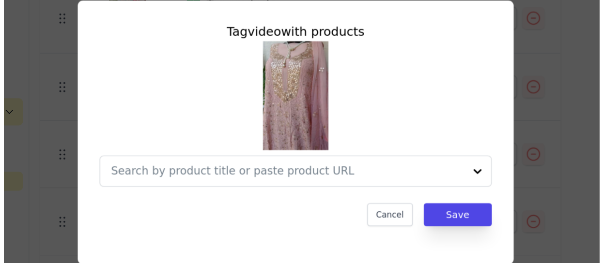
scroll to position [0, 0]
